Goal: Information Seeking & Learning: Learn about a topic

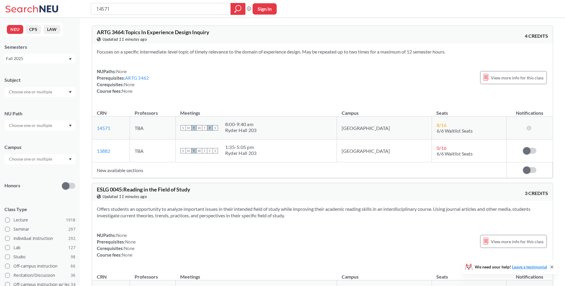
click at [150, 4] on input "14571" at bounding box center [161, 9] width 131 height 10
drag, startPoint x: 82, startPoint y: 11, endPoint x: 68, endPoint y: 9, distance: 14.2
click at [68, 9] on div "14571 Phrase search guarantees the exact search appears in the results. Ex. If …" at bounding box center [282, 9] width 565 height 18
type input "19740"
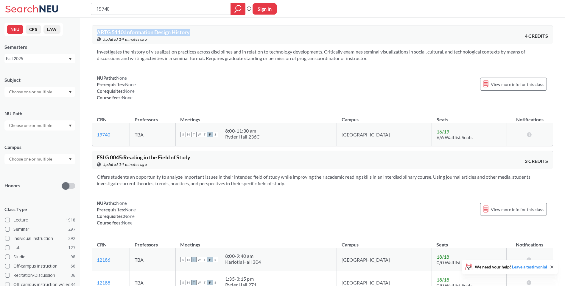
drag, startPoint x: 194, startPoint y: 32, endPoint x: 88, endPoint y: 35, distance: 106.9
copy span "ARTG 5110 : Information Design History"
click at [125, 13] on input "19740" at bounding box center [161, 9] width 131 height 10
drag, startPoint x: 124, startPoint y: 10, endPoint x: 45, endPoint y: 10, distance: 79.5
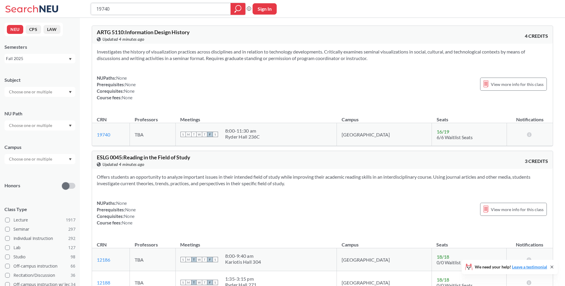
click at [45, 10] on div "19740 Phrase search guarantees the exact search appears in the results. Ex. If …" at bounding box center [282, 9] width 565 height 18
paste input "4571"
type input "14571"
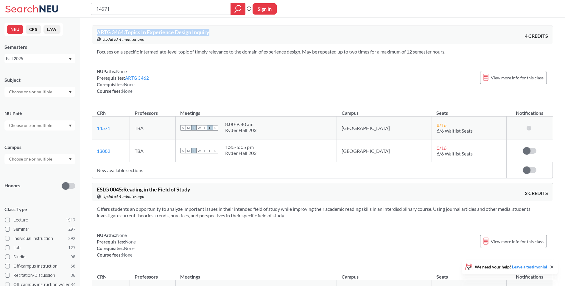
drag, startPoint x: 216, startPoint y: 32, endPoint x: 91, endPoint y: 31, distance: 124.7
copy span "ARTG 3464 : Topics In Experience Design Inquiry"
click at [206, 67] on div "Focuses on a specific intermediate-level topic of timely relevance to the domai…" at bounding box center [322, 74] width 461 height 60
